Goal: Task Accomplishment & Management: Use online tool/utility

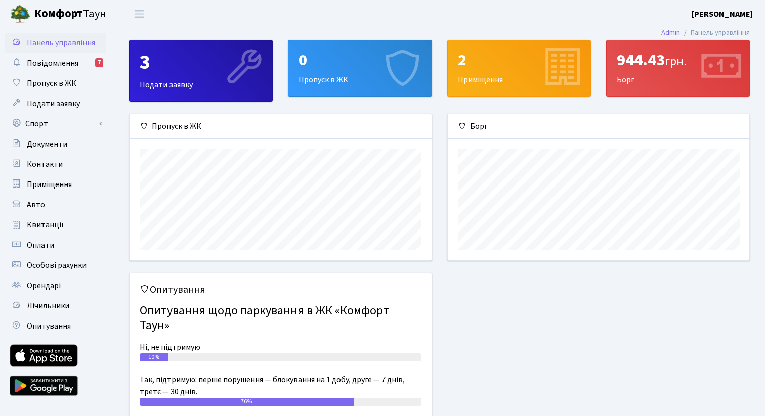
scroll to position [146, 301]
click at [79, 133] on link "Спорт" at bounding box center [55, 124] width 101 height 20
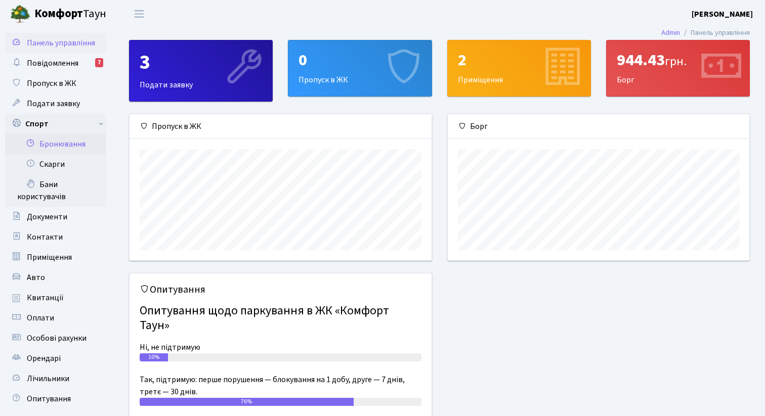
click at [71, 151] on link "Бронювання" at bounding box center [55, 144] width 101 height 20
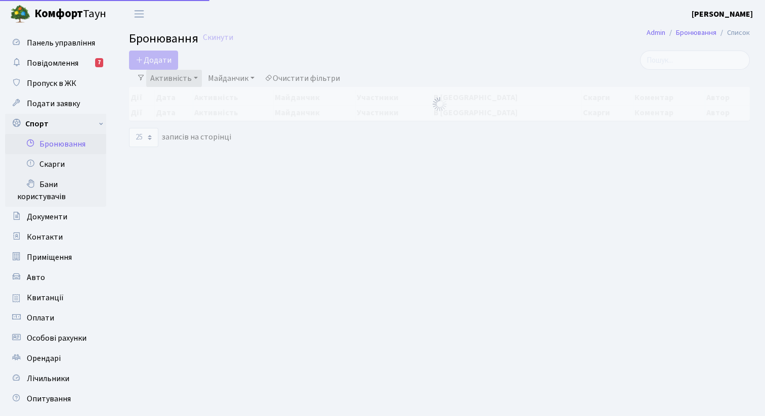
select select "25"
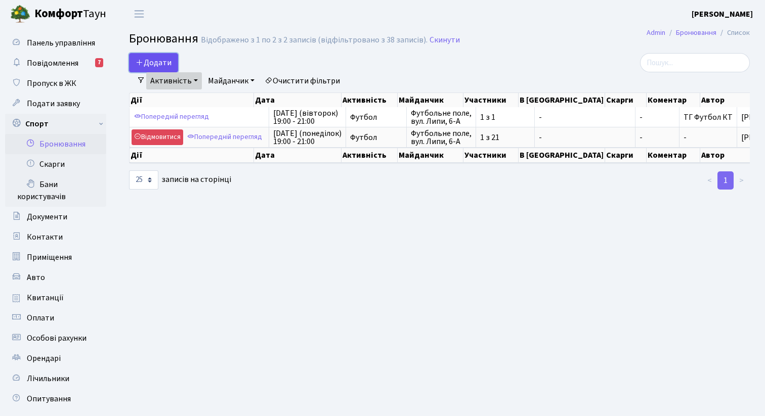
click at [164, 62] on button "Додати" at bounding box center [153, 62] width 49 height 19
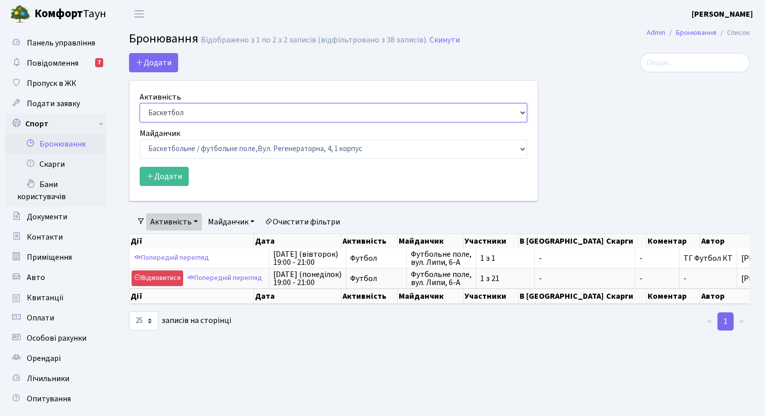
click at [218, 115] on select "Баскетбол Волейбол Йога Катання на роликах Настільний теніс [PERSON_NAME] Фітнес" at bounding box center [333, 112] width 387 height 19
select select "2"
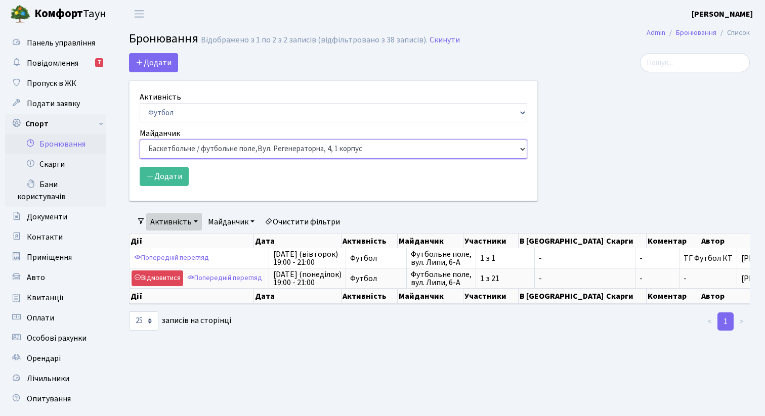
click at [217, 148] on select "Баскетбольне / футбольне поле, Вул. Регенераторна, 4, 1 корпус Баскетбольне пол…" at bounding box center [333, 149] width 387 height 19
select select "10"
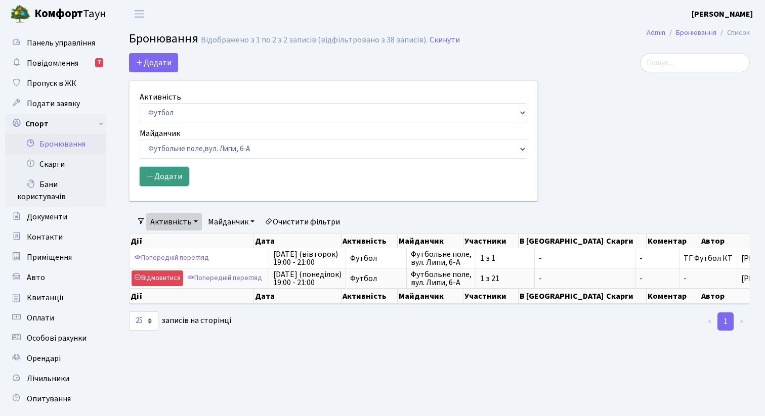
click at [173, 179] on button "Додати" at bounding box center [164, 176] width 49 height 19
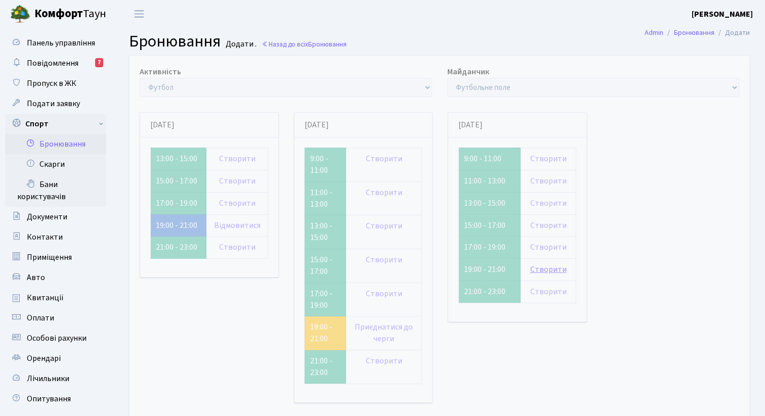
click at [544, 267] on link "Створити" at bounding box center [548, 269] width 36 height 11
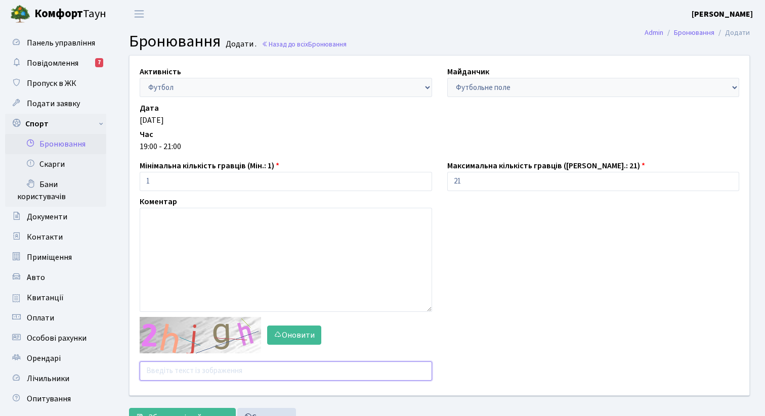
click at [201, 368] on input "text" at bounding box center [286, 371] width 292 height 19
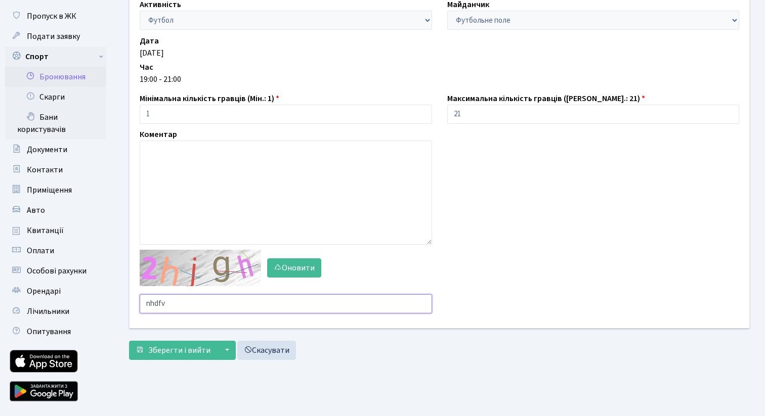
scroll to position [69, 0]
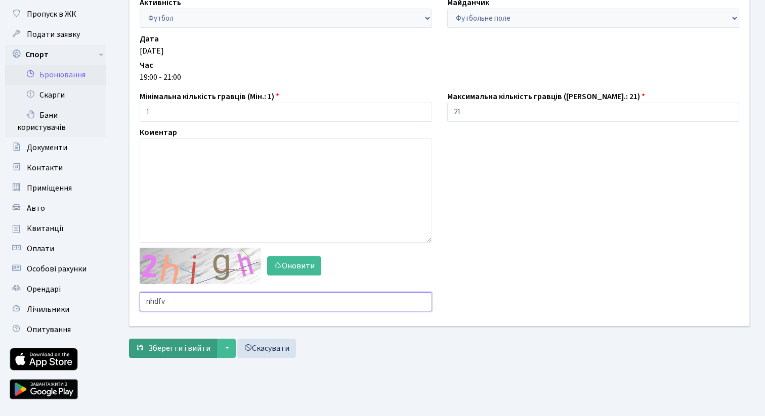
type input "nhdfv"
click at [180, 350] on span "Зберегти і вийти" at bounding box center [179, 348] width 62 height 11
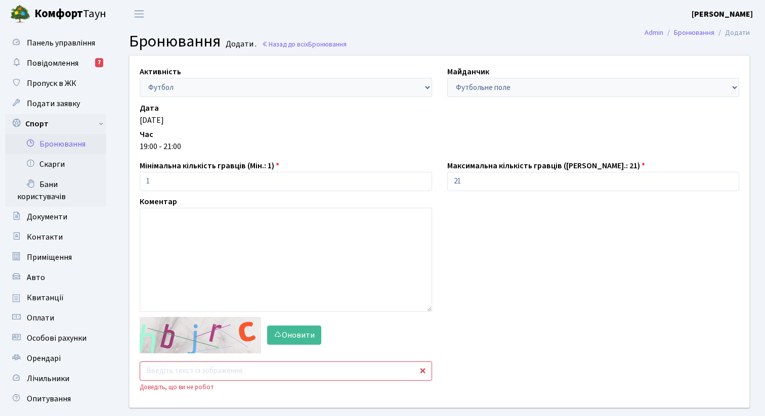
click at [187, 374] on input "text" at bounding box center [286, 371] width 292 height 19
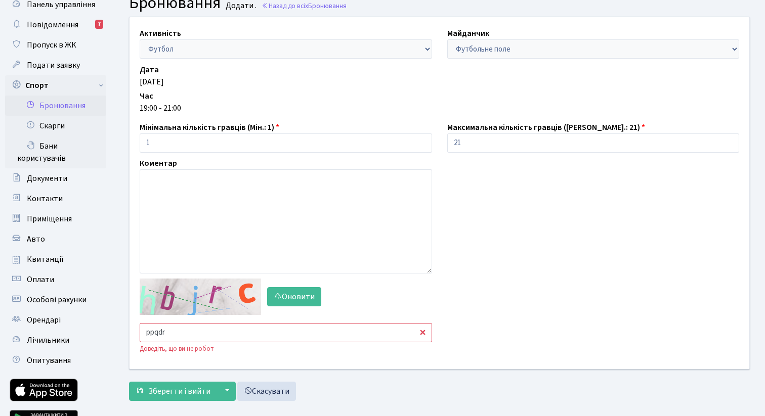
scroll to position [46, 0]
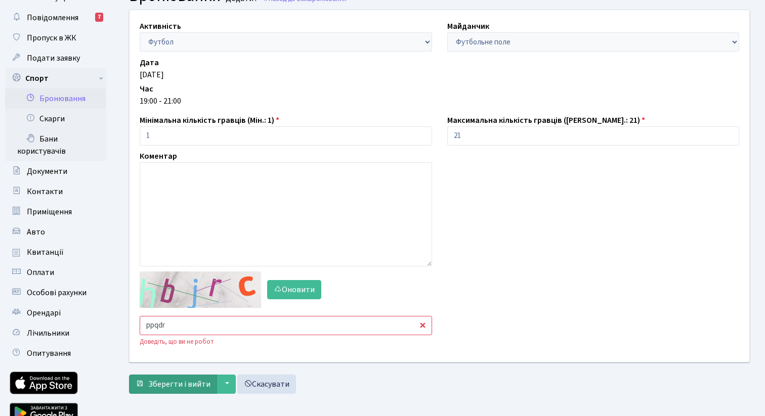
type input "ppqdr"
click at [185, 381] on span "Зберегти і вийти" at bounding box center [179, 384] width 62 height 11
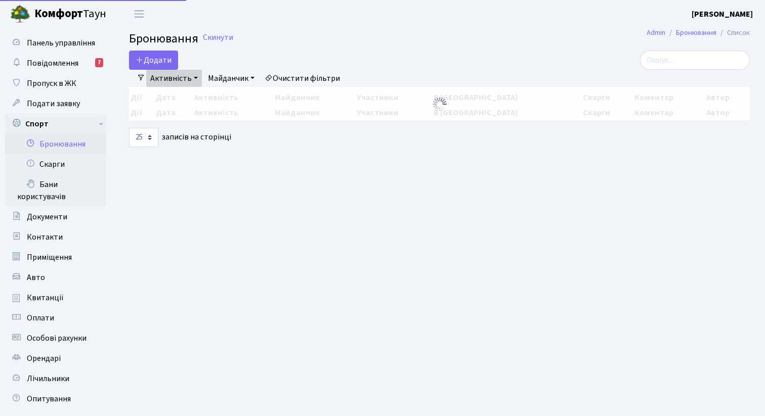
select select "25"
